Goal: Check status: Check status

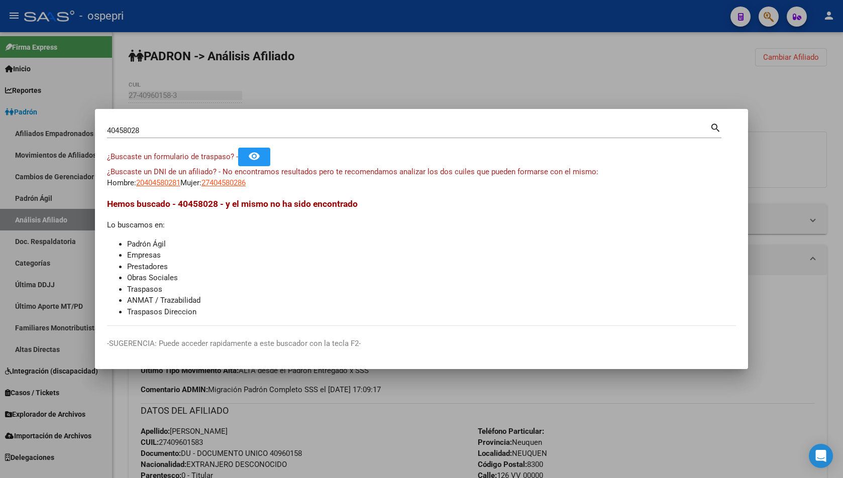
click at [311, 119] on mat-dialog-container "40458028 Buscar (apellido, dni, cuil, nro traspaso, cuit, obra social) search ¿…" at bounding box center [421, 239] width 653 height 260
click at [198, 123] on div "40458028 Buscar (apellido, dni, [PERSON_NAME], [PERSON_NAME], cuit, obra social)" at bounding box center [408, 130] width 603 height 15
drag, startPoint x: 198, startPoint y: 123, endPoint x: 178, endPoint y: 130, distance: 21.3
click at [190, 126] on div "40458028 Buscar (apellido, dni, [PERSON_NAME], [PERSON_NAME], cuit, obra social)" at bounding box center [408, 130] width 603 height 15
click at [164, 130] on input "40458028" at bounding box center [408, 130] width 603 height 9
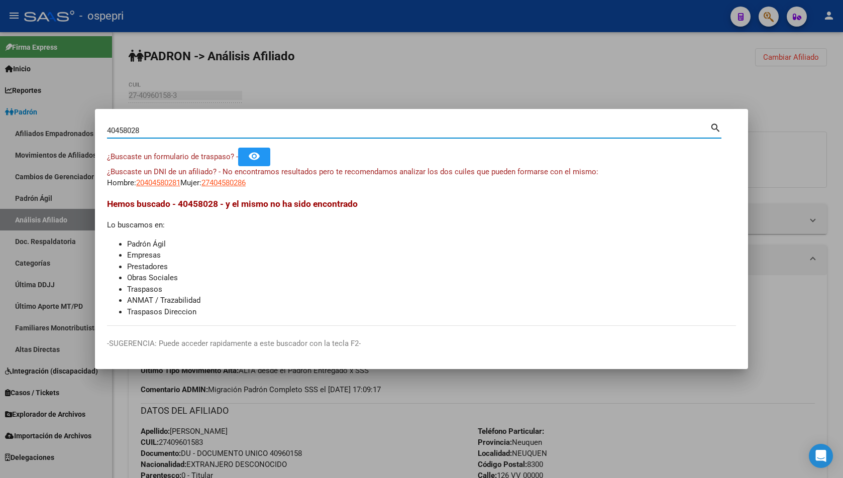
click at [164, 130] on input "40458028" at bounding box center [408, 130] width 603 height 9
paste input "92729090"
type input "92729090"
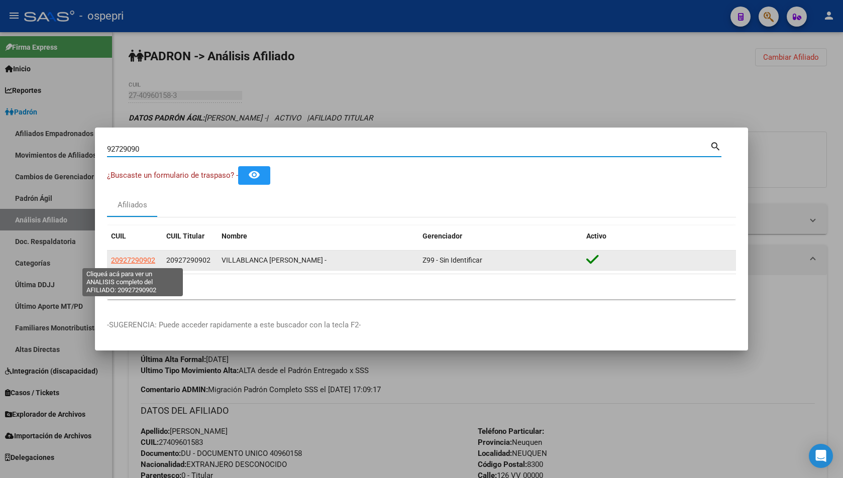
click at [145, 256] on span "20927290902" at bounding box center [133, 260] width 44 height 8
type textarea "20927290902"
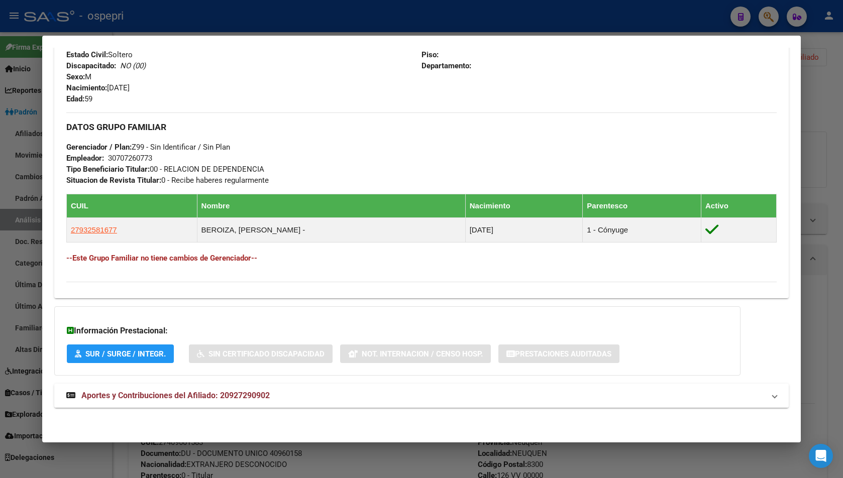
click at [434, 400] on mat-panel-title "Aportes y Contribuciones del Afiliado: 20927290902" at bounding box center [415, 396] width 698 height 12
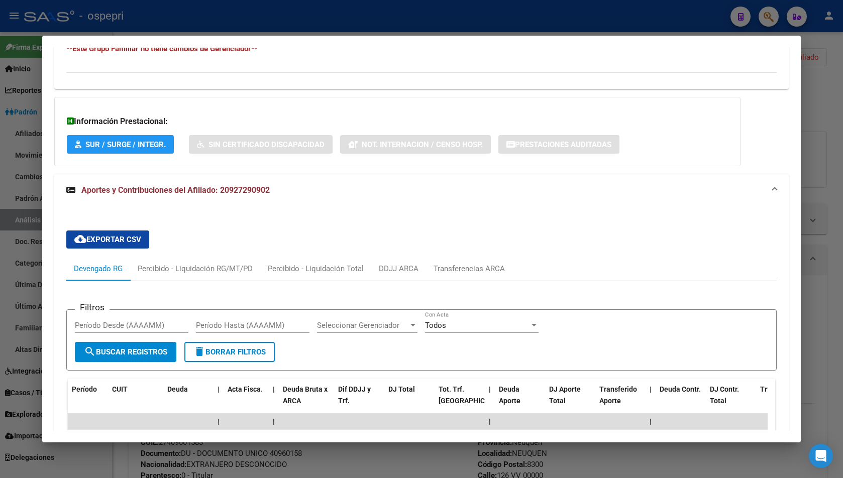
scroll to position [827, 0]
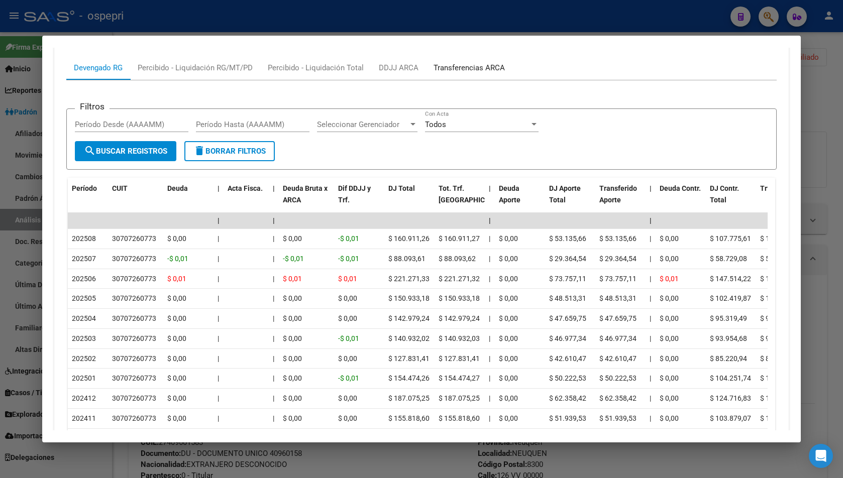
click at [468, 72] on div "Transferencias ARCA" at bounding box center [468, 67] width 71 height 11
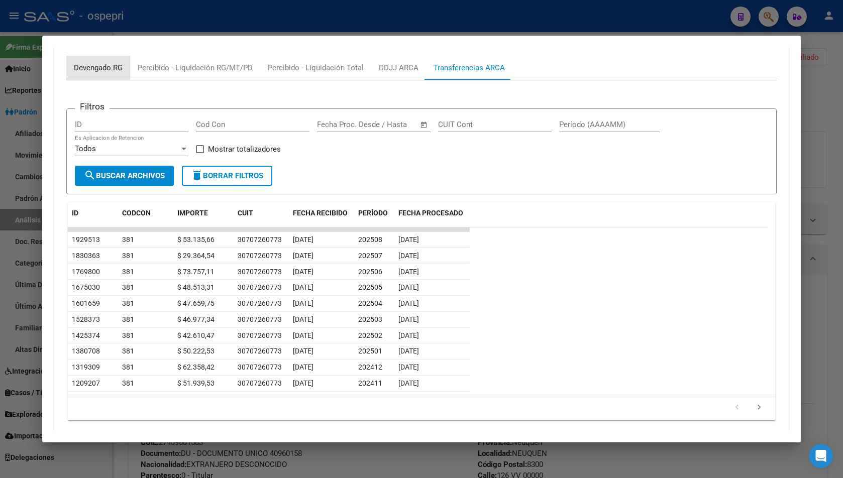
click at [101, 67] on div "Devengado RG" at bounding box center [98, 67] width 49 height 11
